Goal: Task Accomplishment & Management: Use online tool/utility

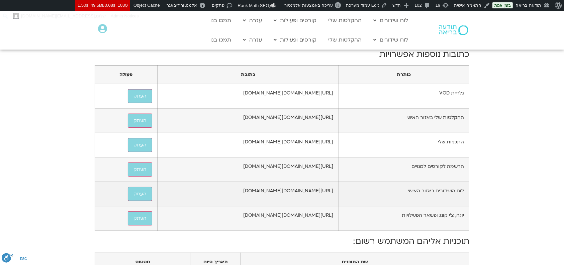
scroll to position [223, 0]
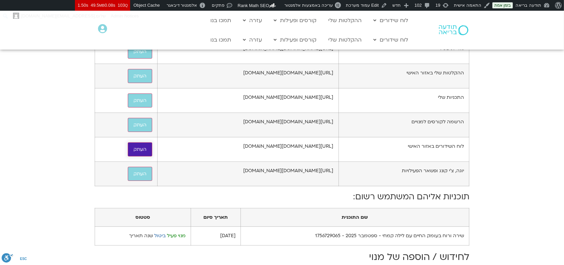
drag, startPoint x: 111, startPoint y: 180, endPoint x: 51, endPoint y: 3, distance: 186.9
click at [128, 156] on button "העתק" at bounding box center [140, 149] width 24 height 14
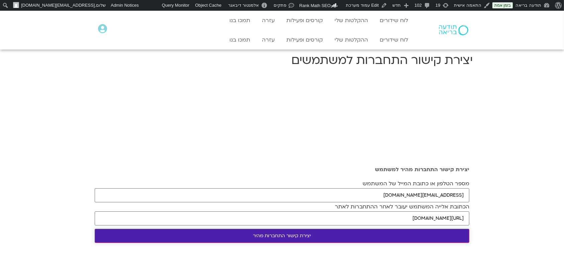
type input "[EMAIL_ADDRESS][DOMAIN_NAME]"
click at [433, 233] on input "יצירת קישור התחברות מהיר" at bounding box center [282, 236] width 375 height 14
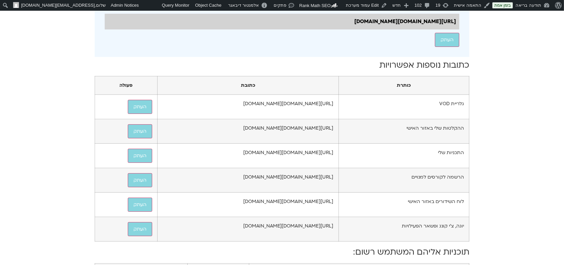
scroll to position [223, 0]
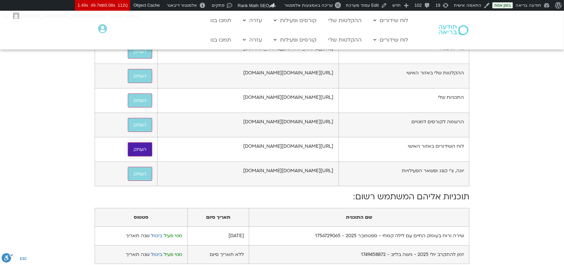
drag, startPoint x: 108, startPoint y: 181, endPoint x: 571, endPoint y: 1, distance: 496.8
click at [128, 156] on button "העתק" at bounding box center [140, 149] width 24 height 14
